Goal: Task Accomplishment & Management: Complete application form

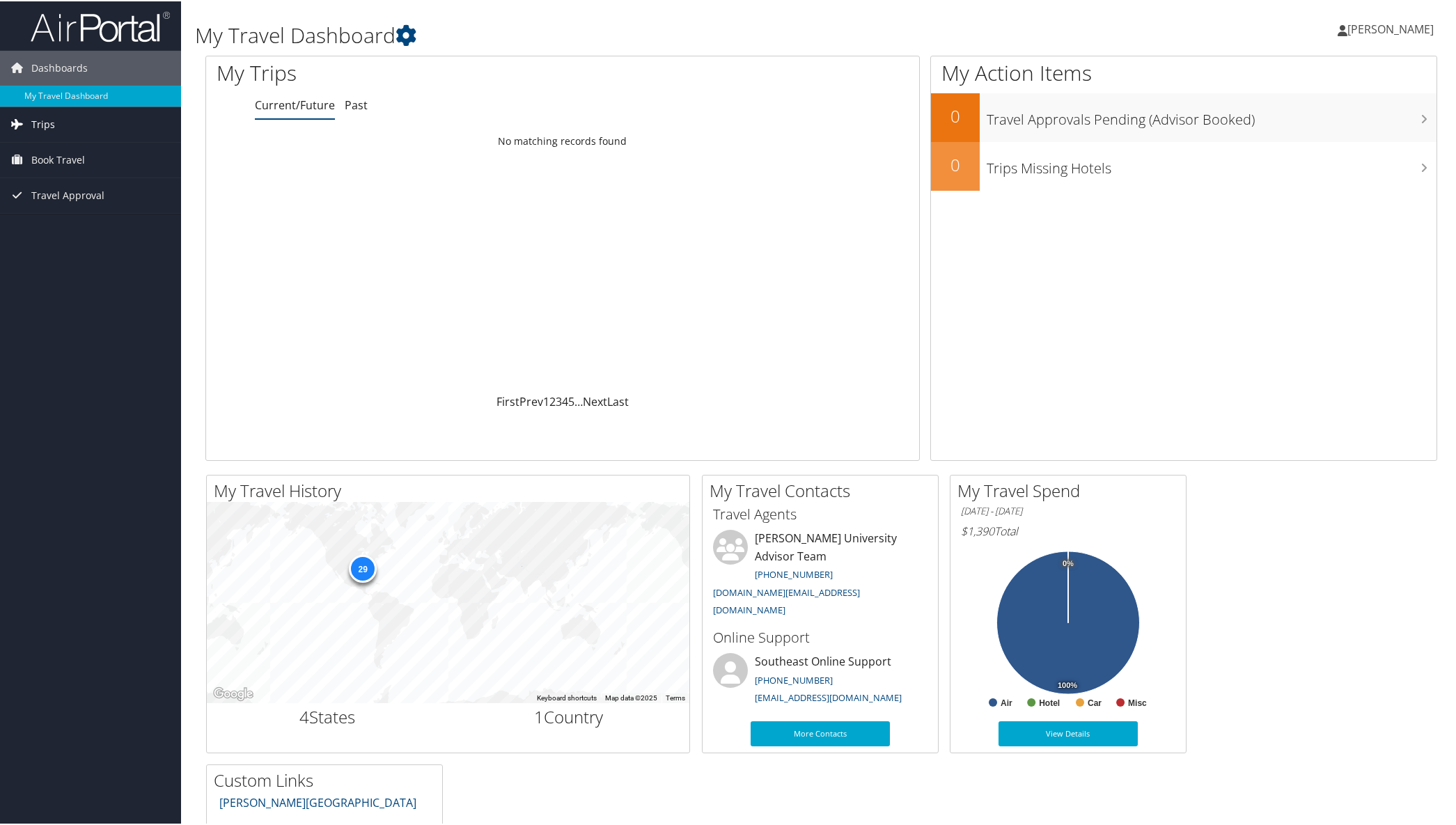
click at [44, 117] on span "Trips" at bounding box center [43, 123] width 23 height 35
click at [53, 224] on span "Book Travel" at bounding box center [58, 221] width 54 height 35
click at [58, 247] on link "Agent Booking Request" at bounding box center [90, 249] width 181 height 21
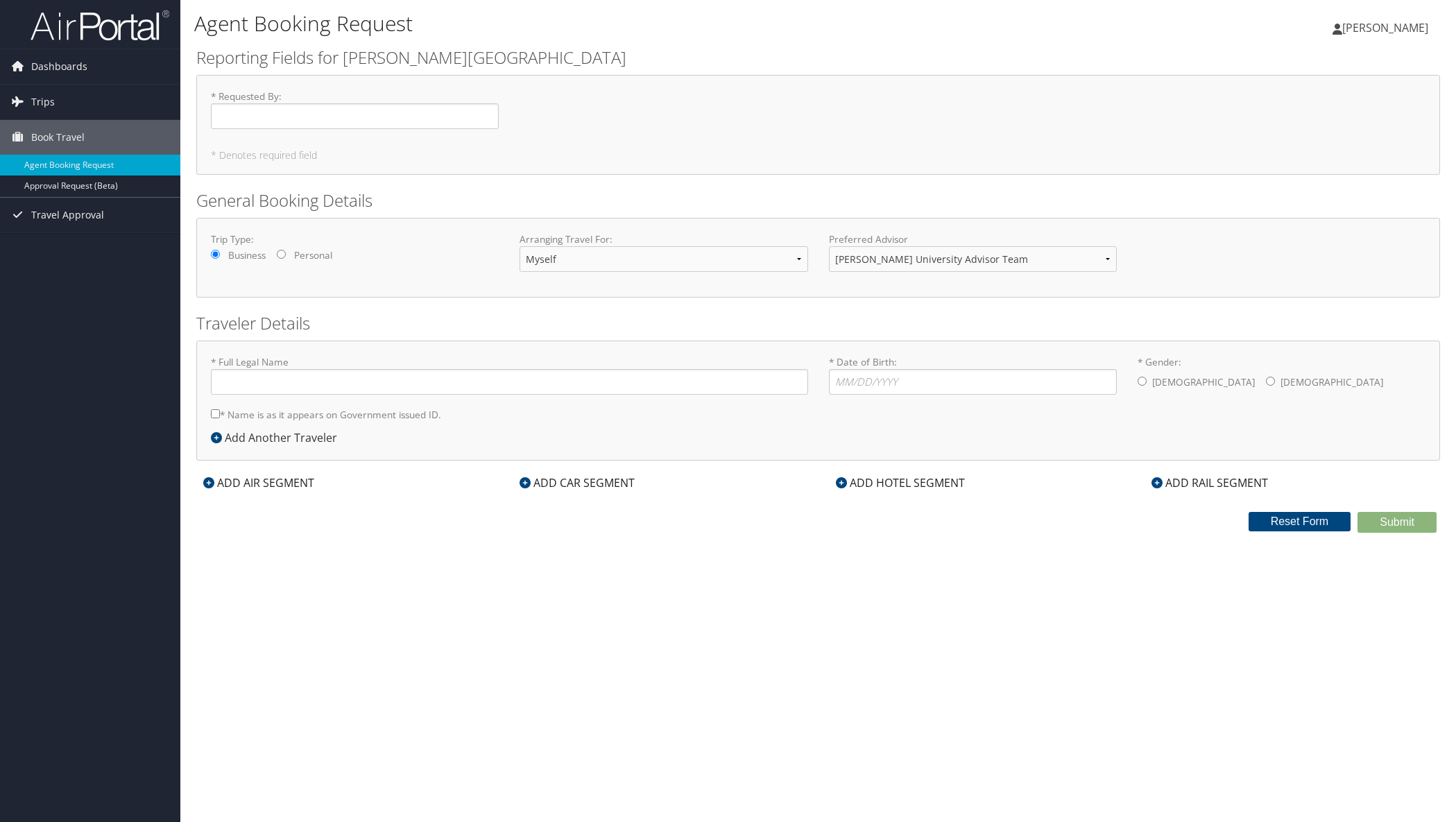
type input "[PERSON_NAME]"
click at [858, 386] on input "* Date of Birth: Invalid Date" at bounding box center [972, 382] width 288 height 26
click at [836, 381] on input "* Date of Birth: Invalid Date" at bounding box center [972, 382] width 288 height 26
type input "10/30/1988"
click at [1141, 381] on input "* Gender: Male Female" at bounding box center [1141, 381] width 9 height 9
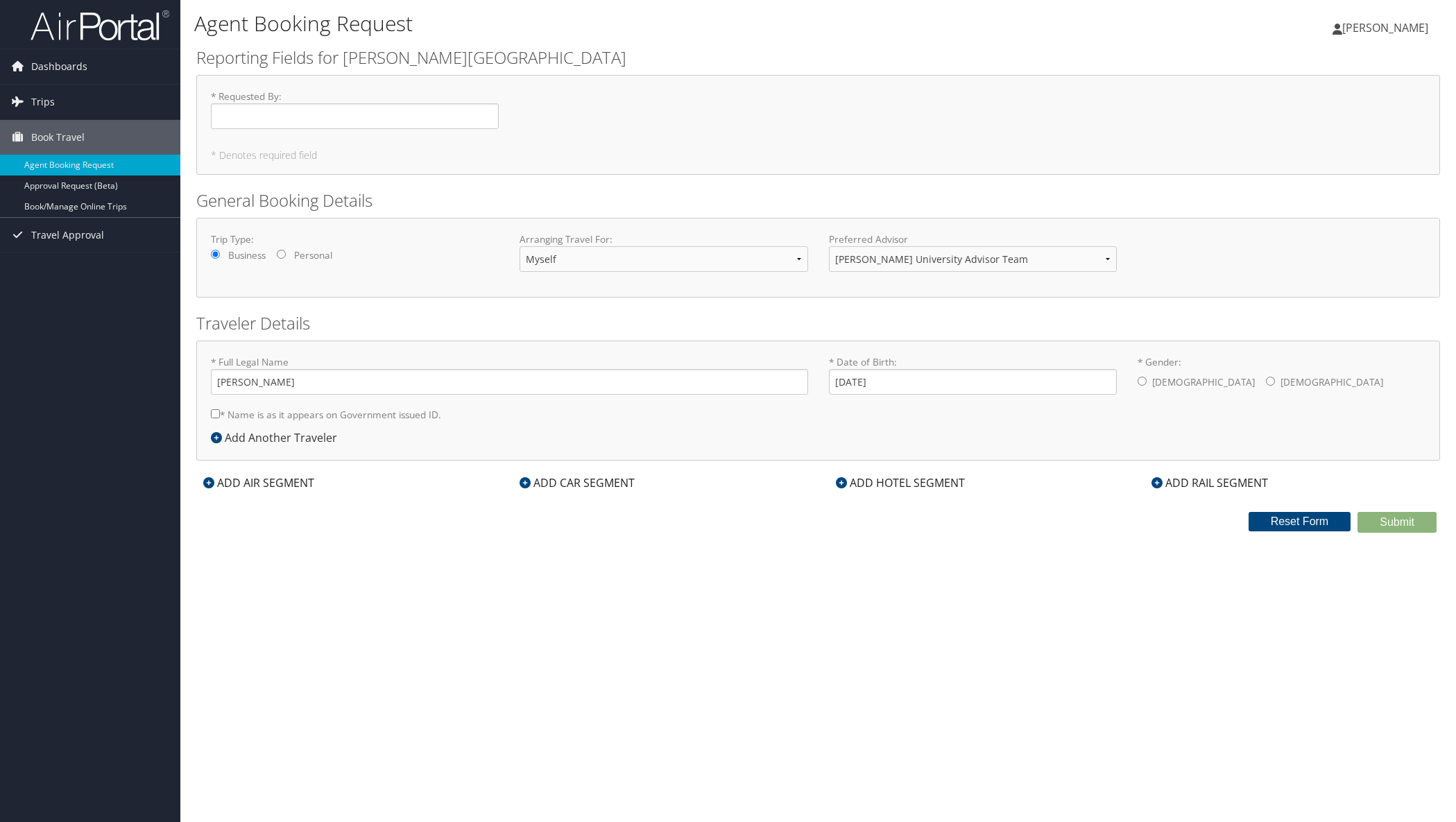
radio input "true"
click at [48, 134] on span "Book Travel" at bounding box center [58, 137] width 54 height 34
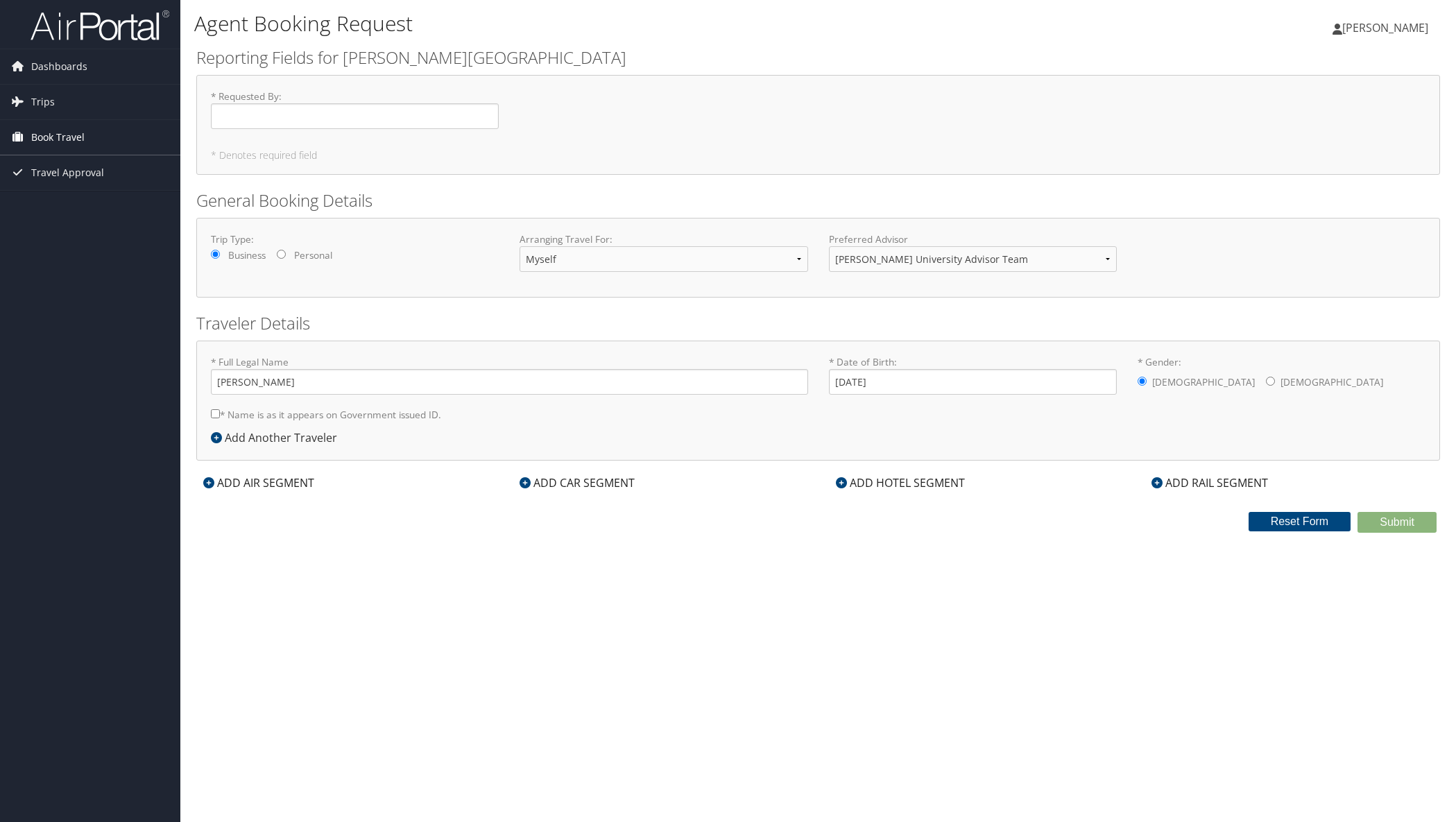
click at [48, 135] on span "Book Travel" at bounding box center [58, 137] width 54 height 34
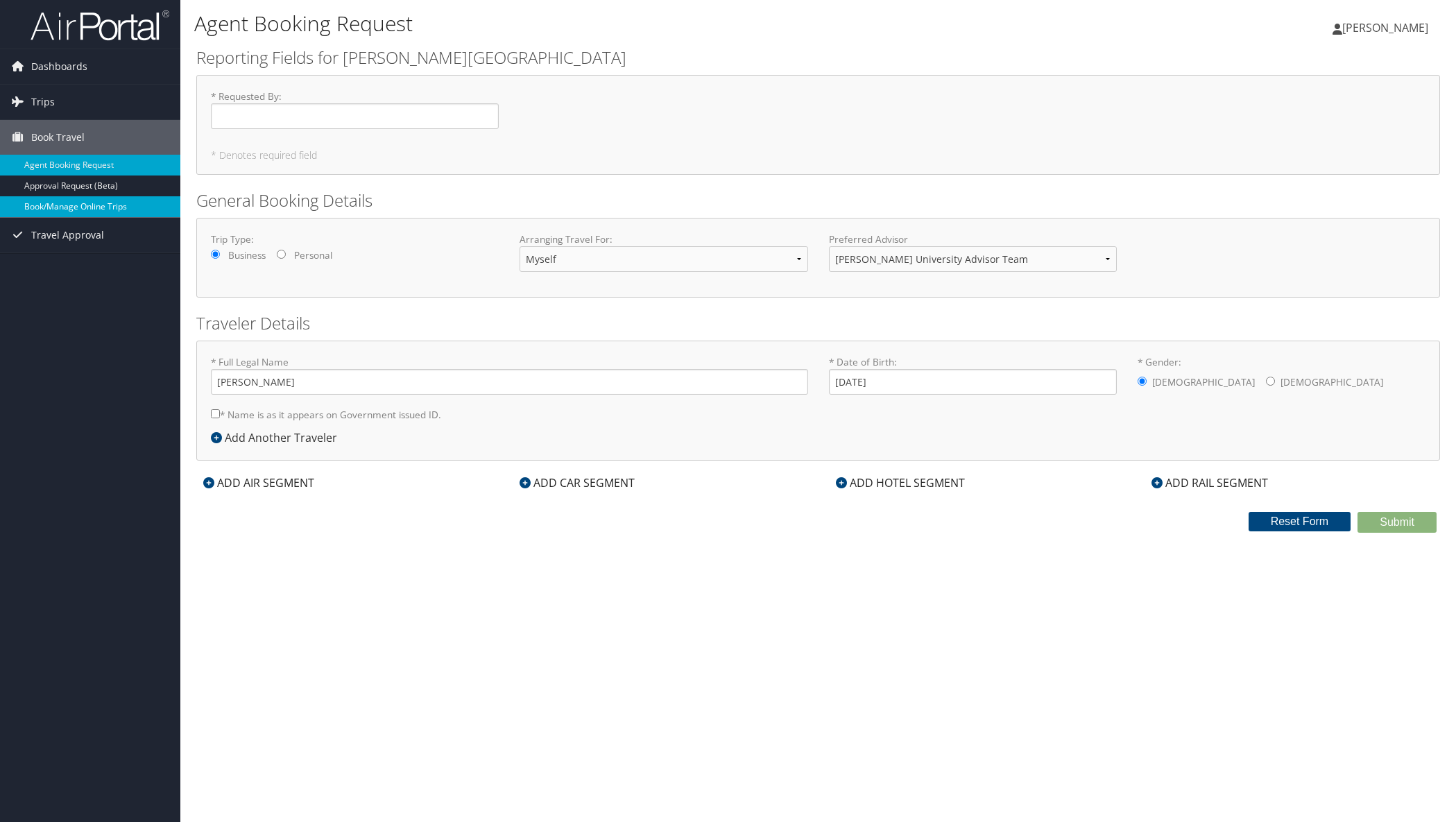
click at [86, 204] on link "Book/Manage Online Trips" at bounding box center [90, 207] width 180 height 21
